Goal: Go to known website: Go to known website

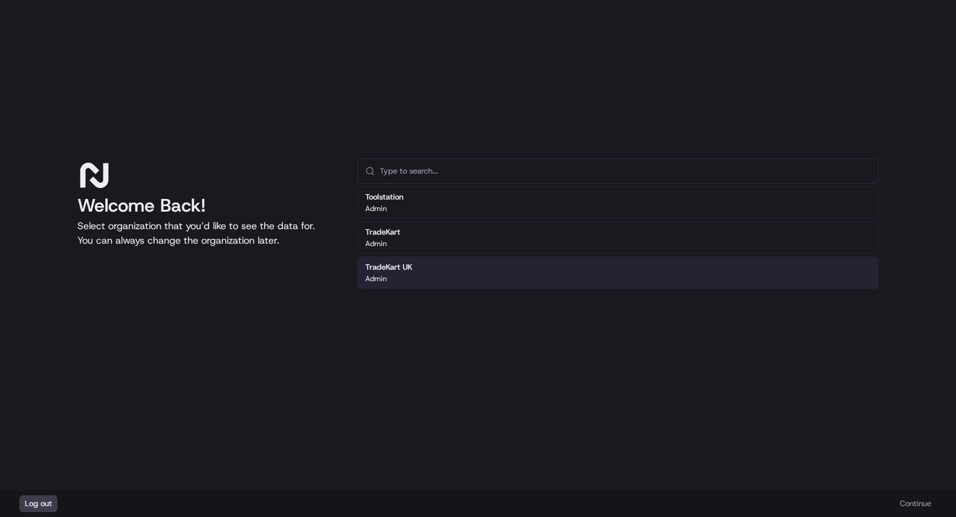
drag, startPoint x: 430, startPoint y: 239, endPoint x: 338, endPoint y: 325, distance: 125.3
click at [338, 325] on div "Welcome Back! Select organization that you’d like to see the data for. You can …" at bounding box center [477, 283] width 801 height 251
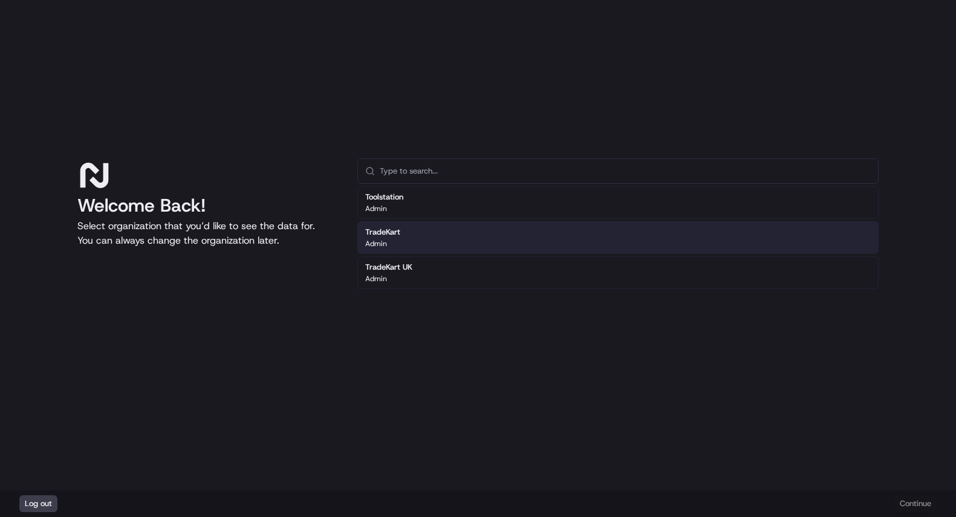
click at [418, 238] on div "TradeKart Admin" at bounding box center [617, 237] width 521 height 33
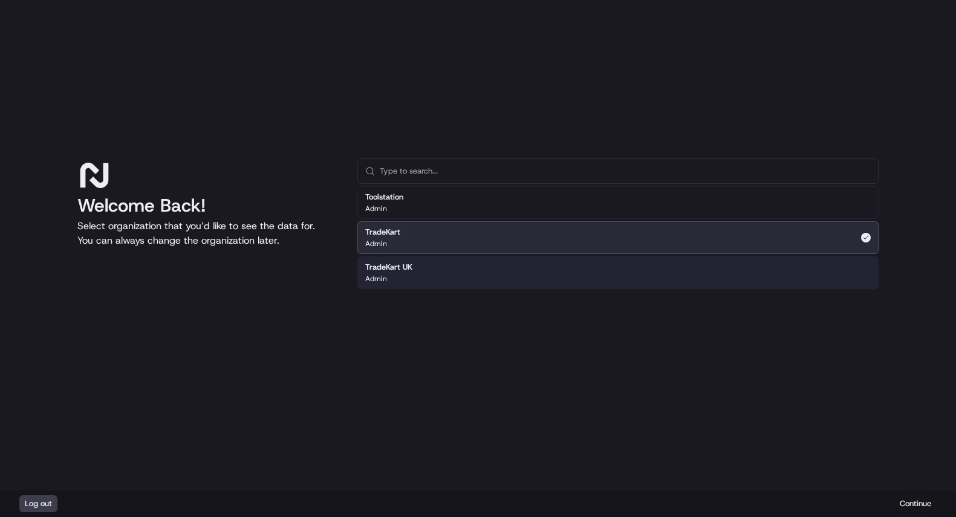
click at [925, 499] on button "Continue" at bounding box center [915, 503] width 42 height 17
